Goal: Use online tool/utility: Utilize a website feature to perform a specific function

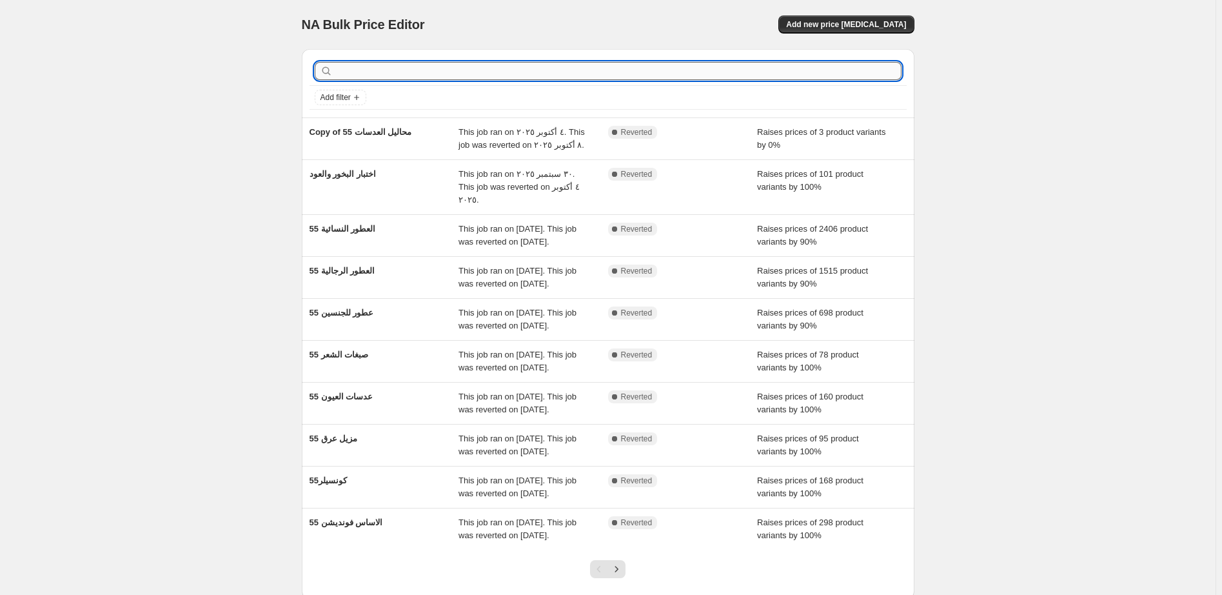
click at [408, 72] on input "text" at bounding box center [618, 71] width 566 height 18
type input "الرجالية"
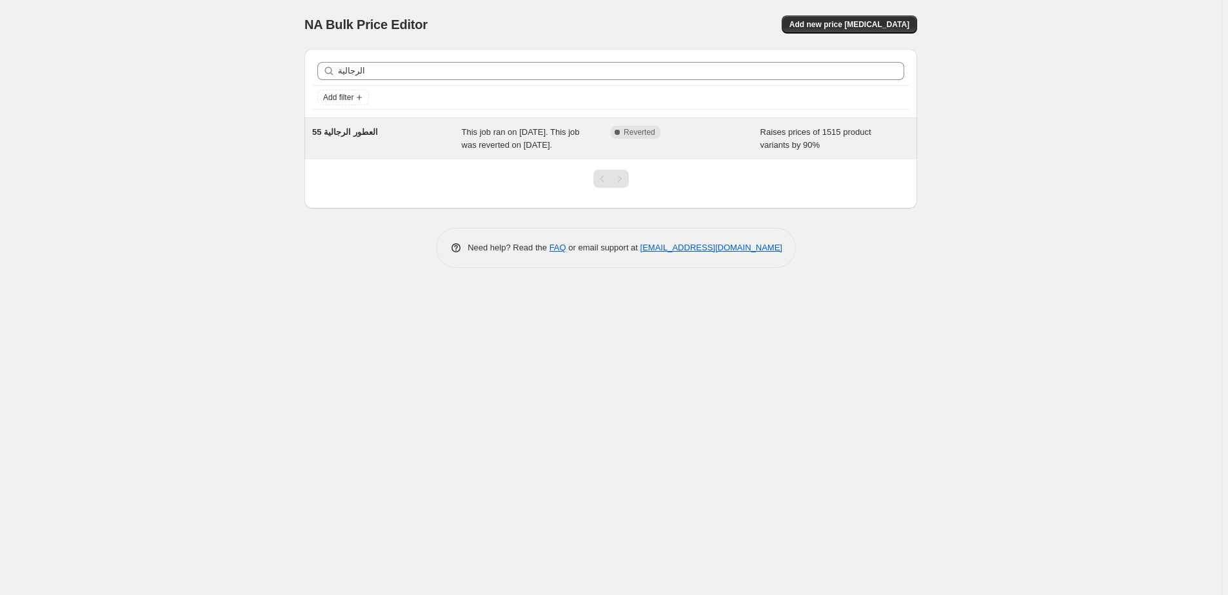
click at [726, 137] on div "Complete Reverted" at bounding box center [676, 132] width 130 height 13
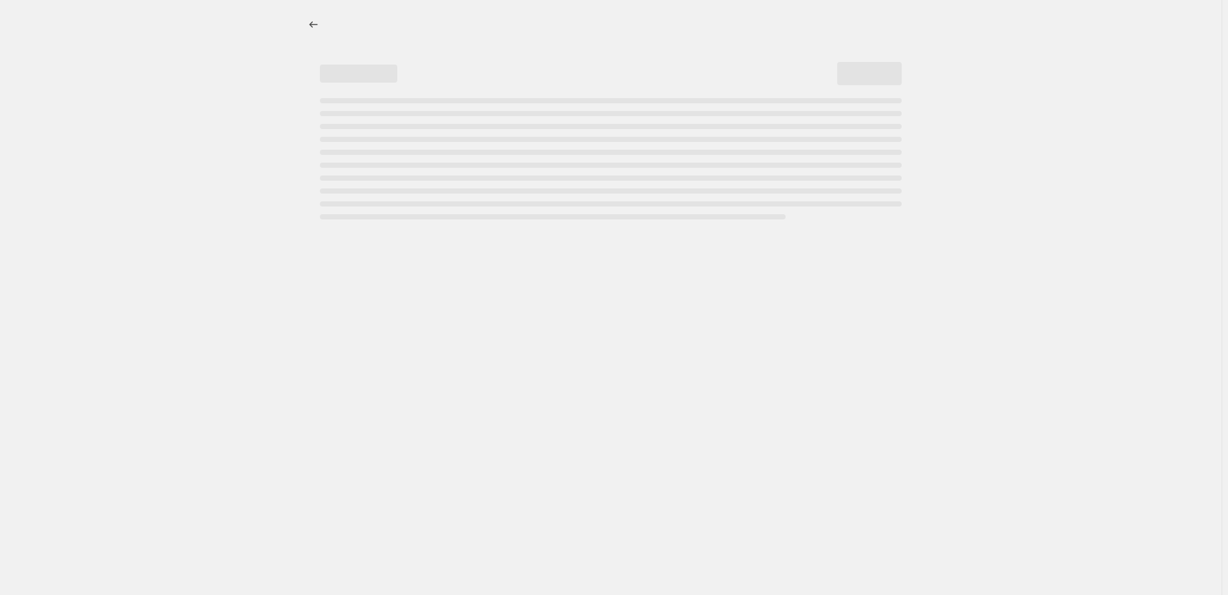
select select "percentage"
select select "pp"
select select "collection"
